Goal: Use online tool/utility: Utilize a website feature to perform a specific function

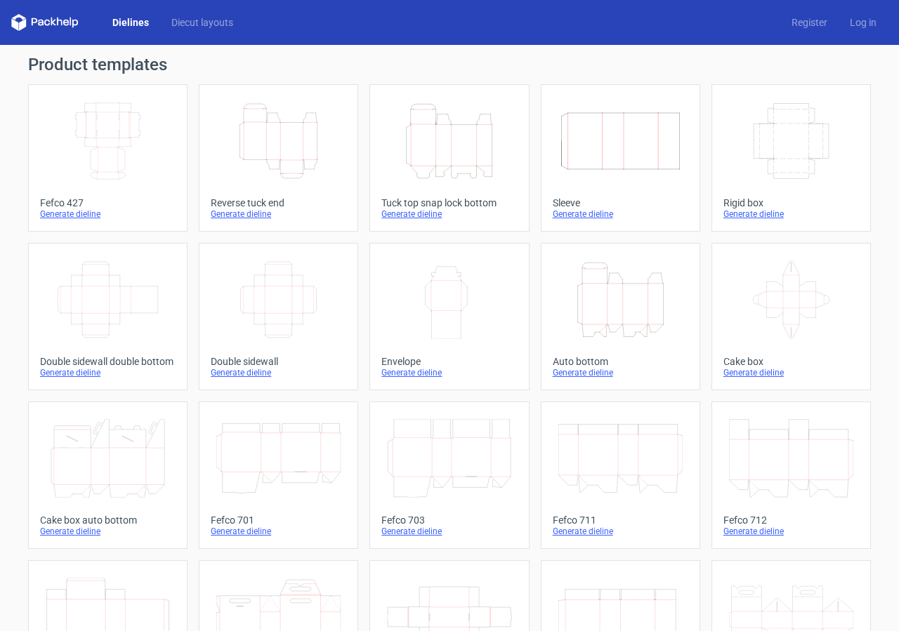
click at [626, 305] on icon "Height Depth Width" at bounding box center [620, 299] width 124 height 79
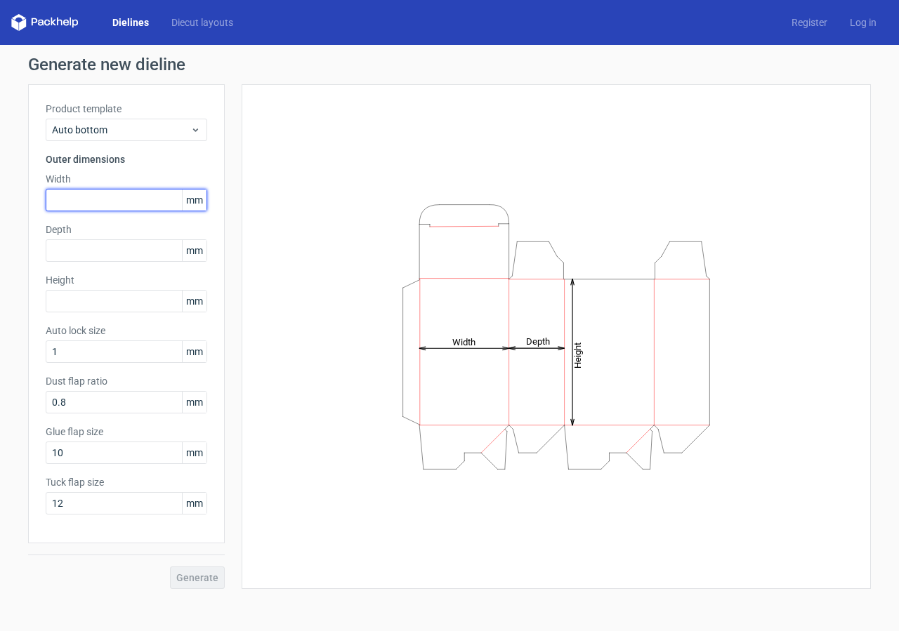
click at [93, 197] on input "text" at bounding box center [126, 200] width 161 height 22
type input "162"
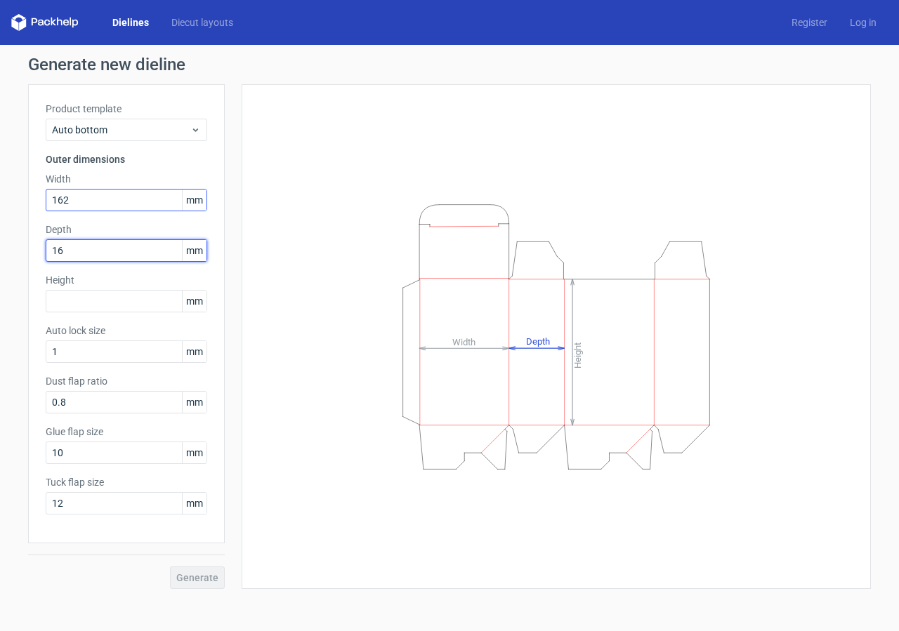
type input "162"
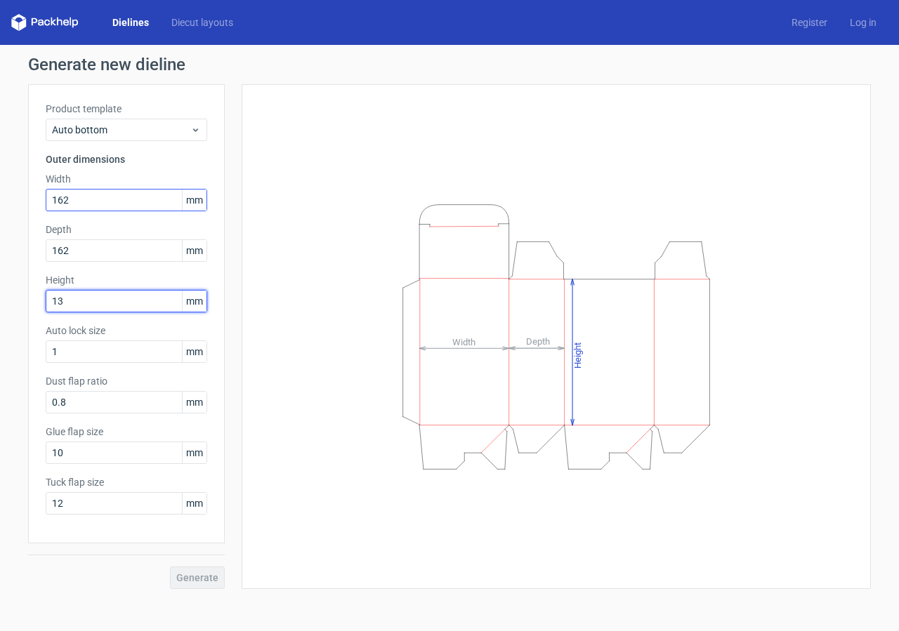
type input "137"
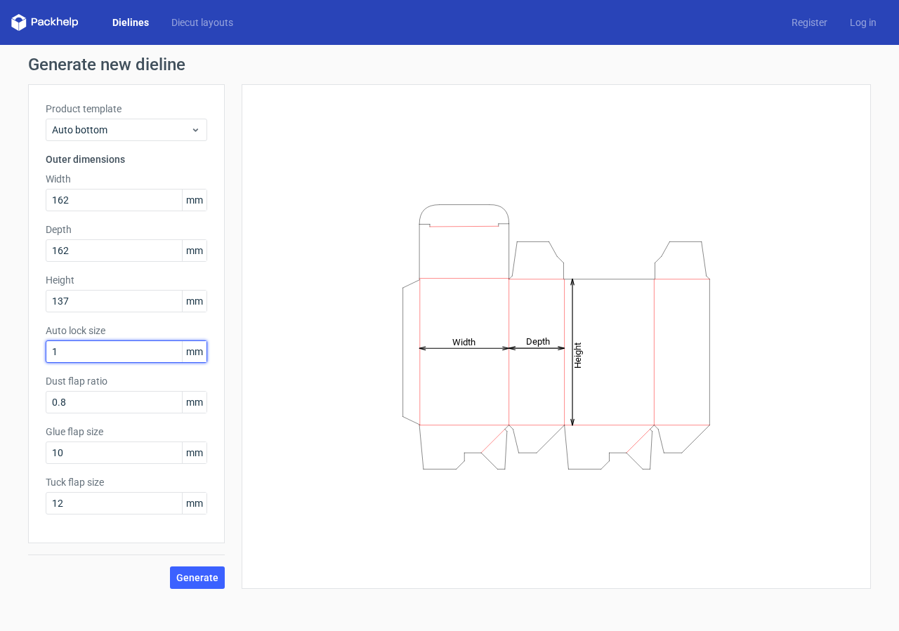
type input "3"
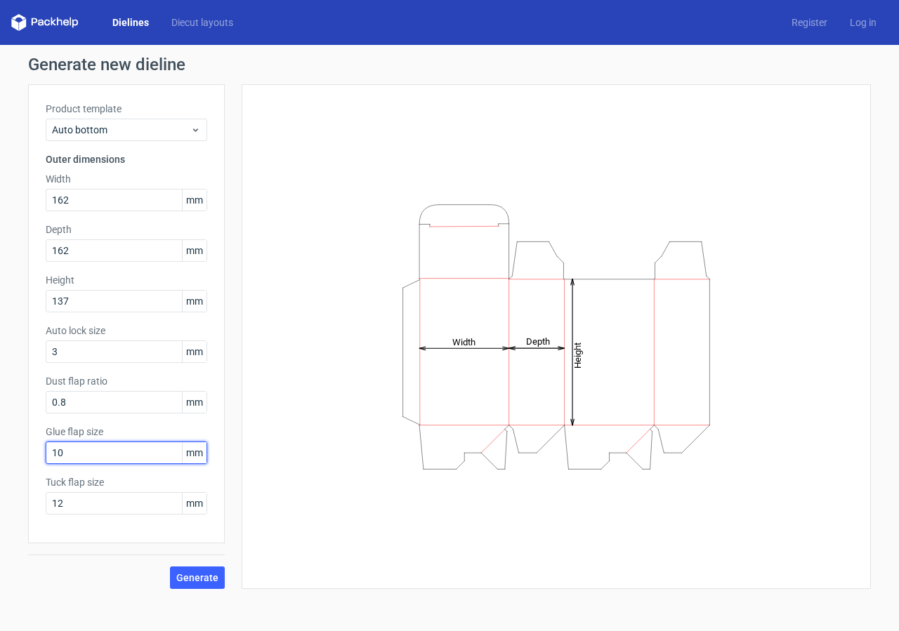
click at [70, 449] on input "10" at bounding box center [126, 453] width 161 height 22
type input "1"
click at [196, 577] on span "Generate" at bounding box center [197, 578] width 42 height 10
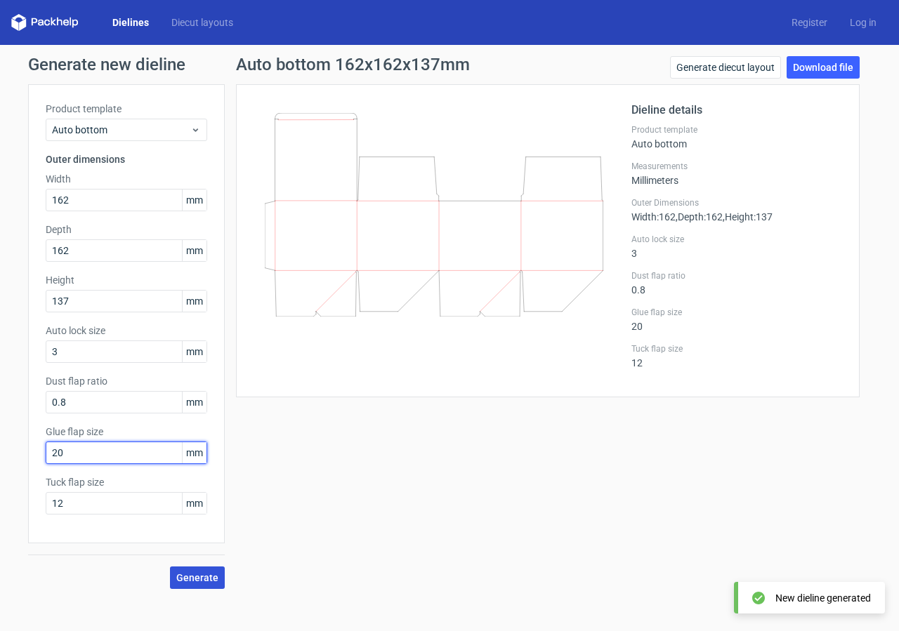
click at [67, 452] on input "20" at bounding box center [126, 453] width 161 height 22
type input "2"
type input "10"
click at [206, 576] on span "Generate" at bounding box center [197, 578] width 42 height 10
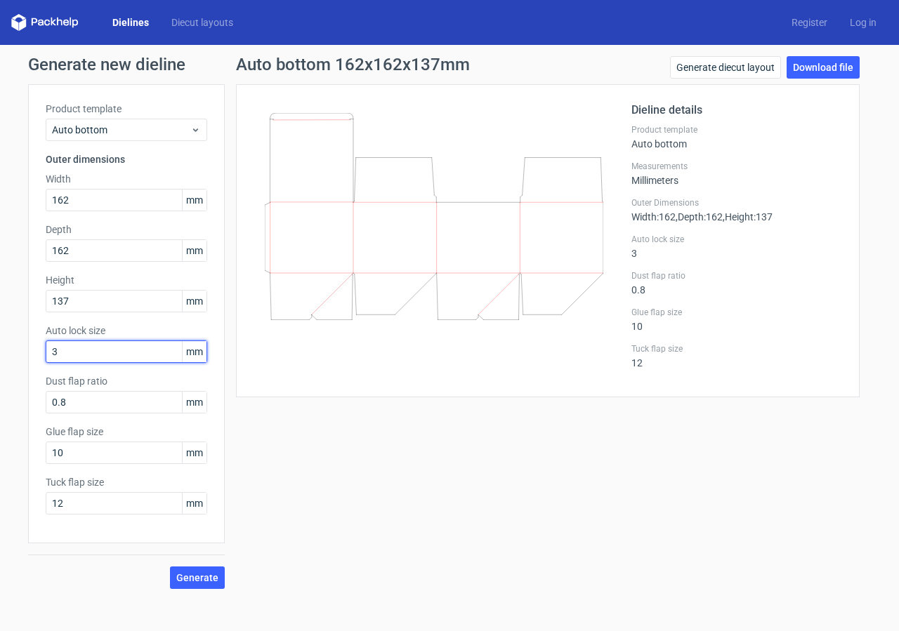
click at [63, 350] on input "3" at bounding box center [126, 352] width 161 height 22
type input "1"
click at [206, 576] on span "Generate" at bounding box center [197, 578] width 42 height 10
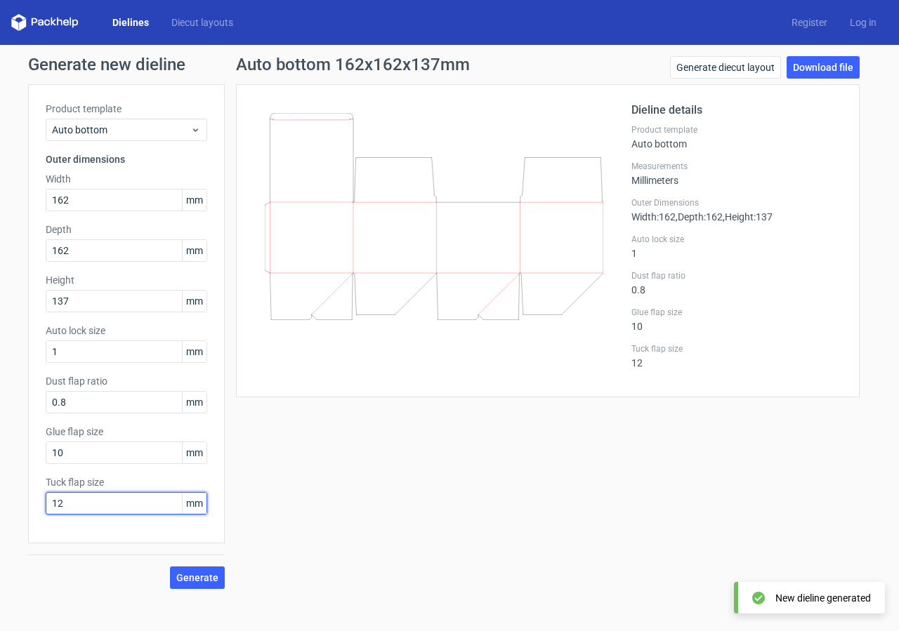
click at [62, 501] on input "12" at bounding box center [126, 503] width 161 height 22
type input "1"
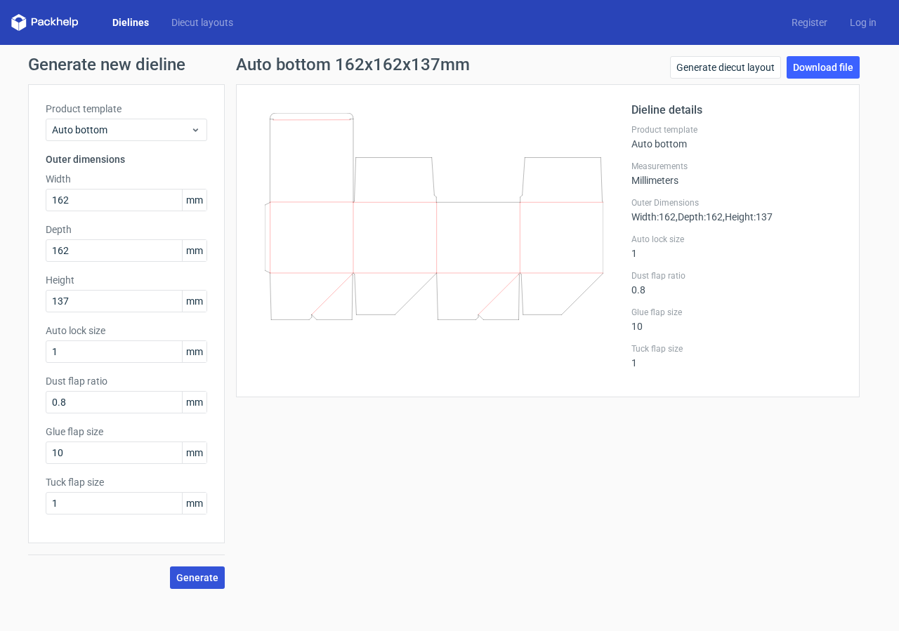
click at [197, 573] on span "Generate" at bounding box center [197, 578] width 42 height 10
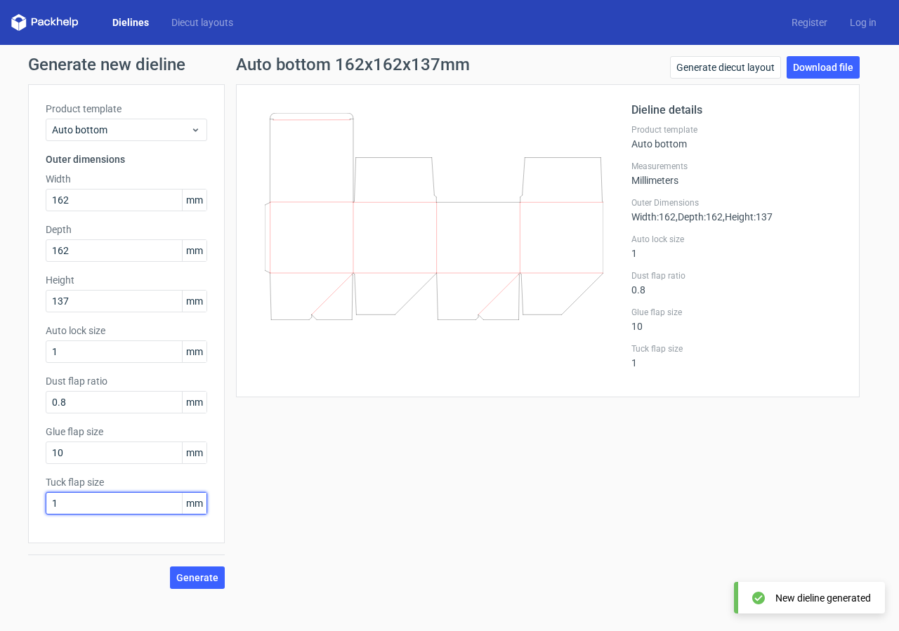
click at [65, 504] on input "1" at bounding box center [126, 503] width 161 height 22
type input "12"
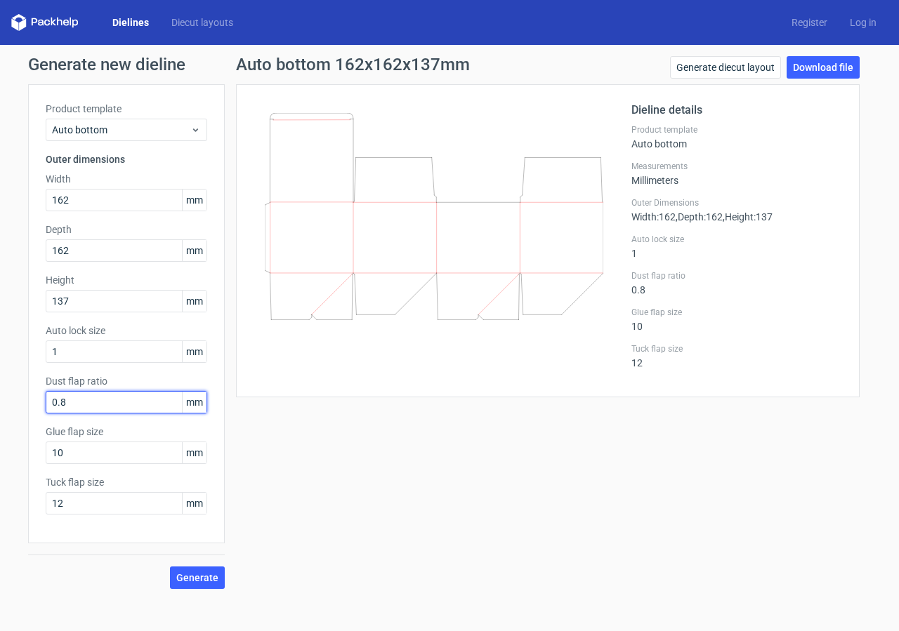
click at [72, 402] on input "0.8" at bounding box center [126, 402] width 161 height 22
type input "0"
click at [194, 578] on span "Generate" at bounding box center [197, 578] width 42 height 10
drag, startPoint x: 73, startPoint y: 395, endPoint x: 51, endPoint y: 400, distance: 23.0
click at [51, 400] on input "10" at bounding box center [126, 402] width 161 height 22
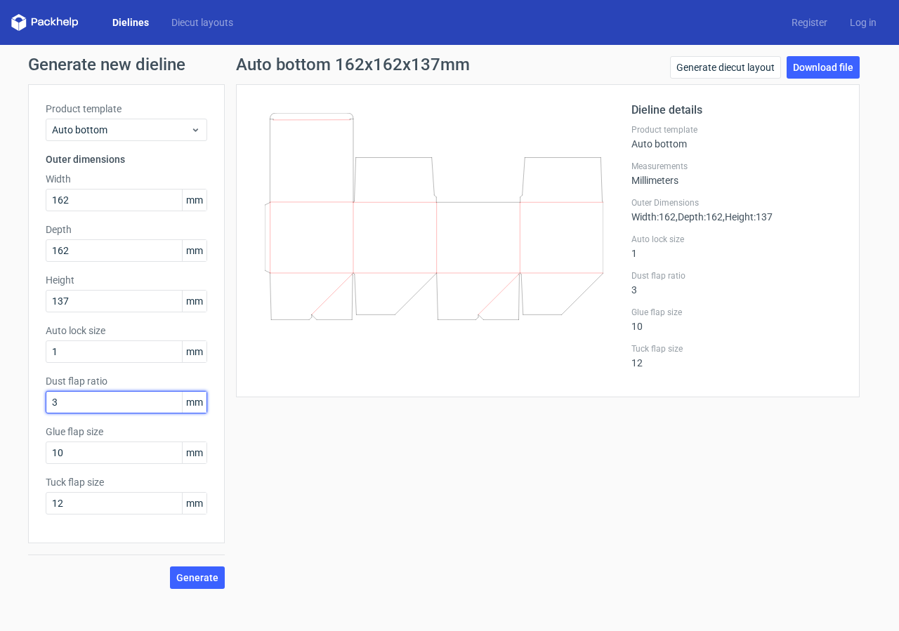
type input "30"
click at [201, 579] on span "Generate" at bounding box center [197, 578] width 42 height 10
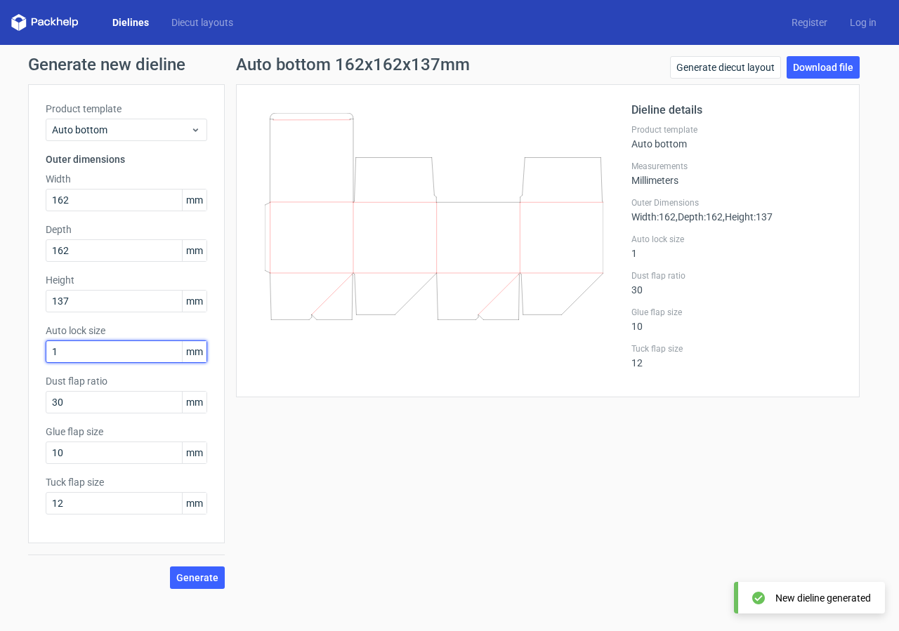
click at [67, 350] on input "1" at bounding box center [126, 352] width 161 height 22
type input "10"
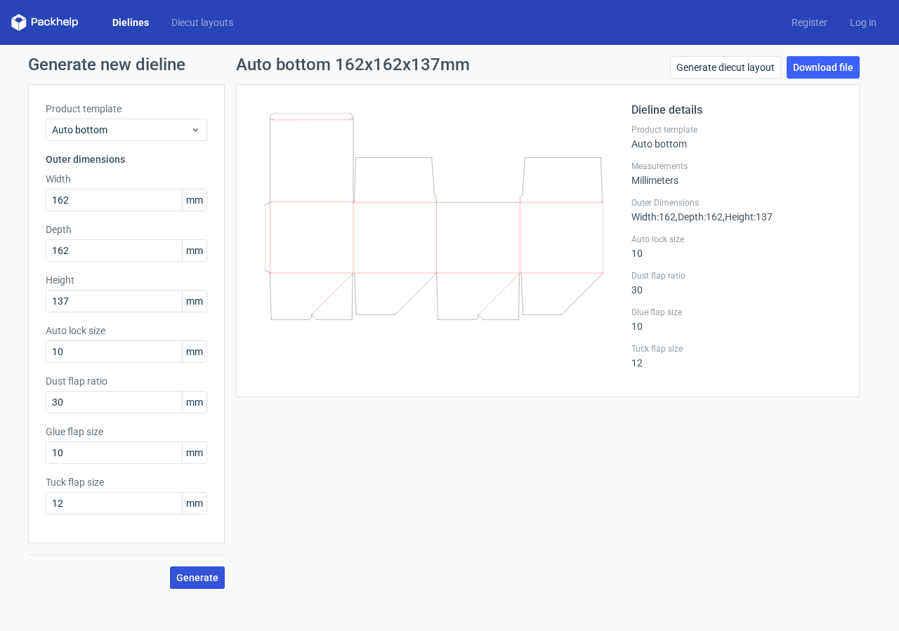
click at [195, 578] on span "Generate" at bounding box center [197, 578] width 42 height 10
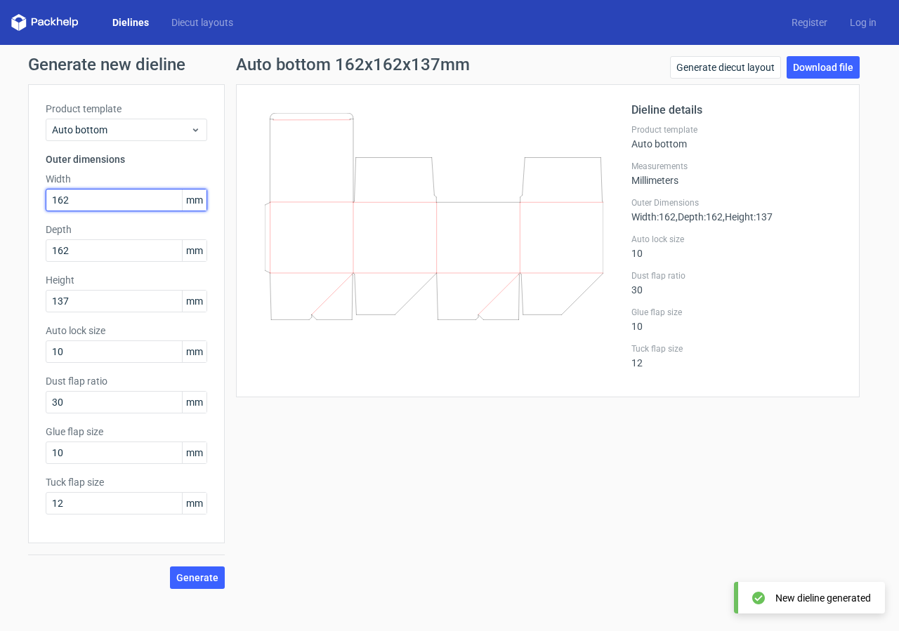
drag, startPoint x: 75, startPoint y: 202, endPoint x: 46, endPoint y: 203, distance: 29.5
click at [46, 203] on input "162" at bounding box center [126, 200] width 161 height 22
type input "250"
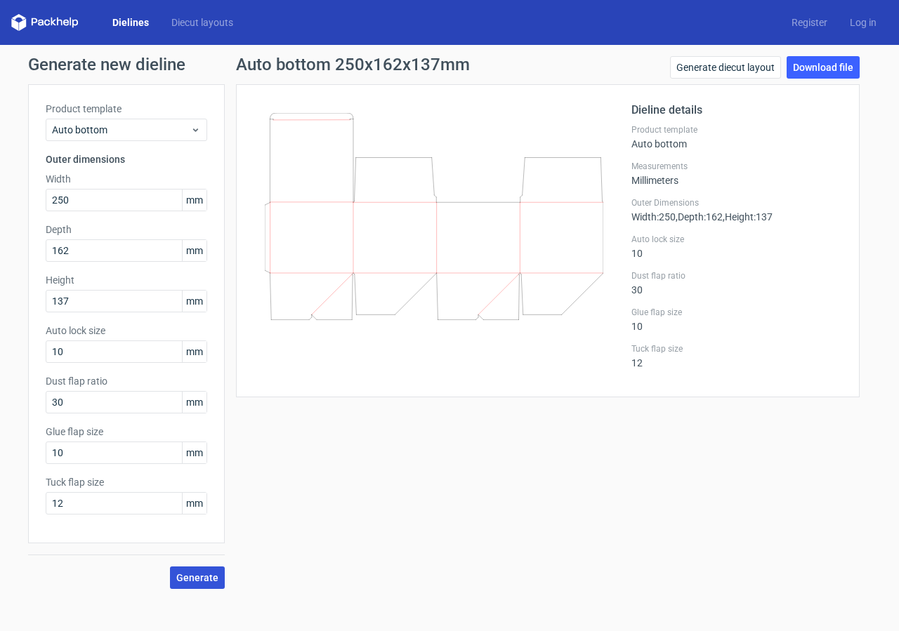
click at [197, 582] on span "Generate" at bounding box center [197, 578] width 42 height 10
